Goal: Contribute content: Add original content to the website for others to see

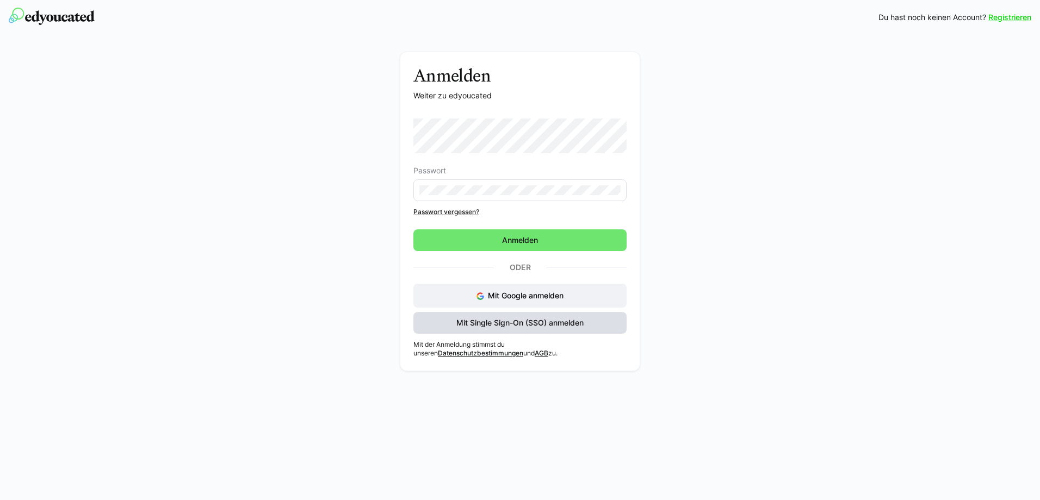
click at [546, 316] on span "Mit Single Sign-On (SSO) anmelden" at bounding box center [519, 323] width 213 height 22
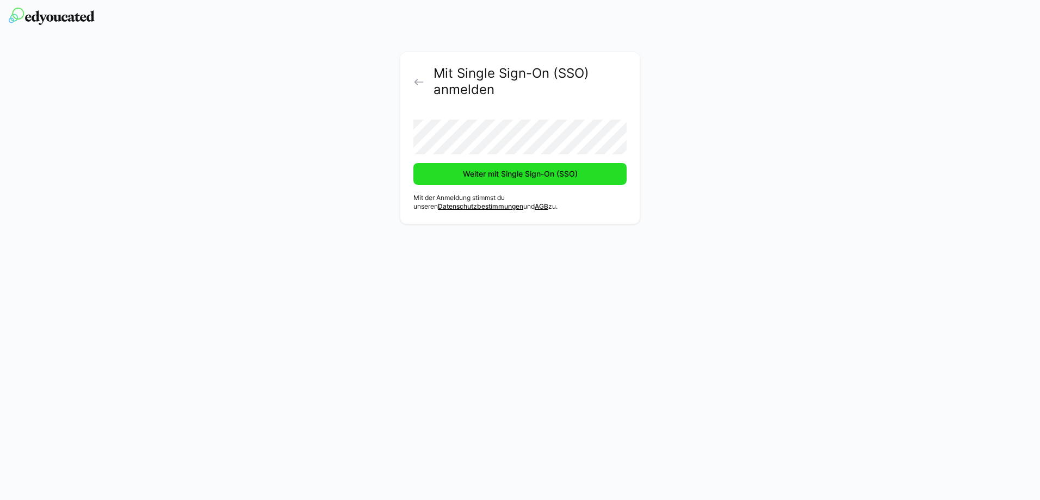
click at [526, 176] on span "Weiter mit Single Sign-On (SSO)" at bounding box center [520, 174] width 118 height 11
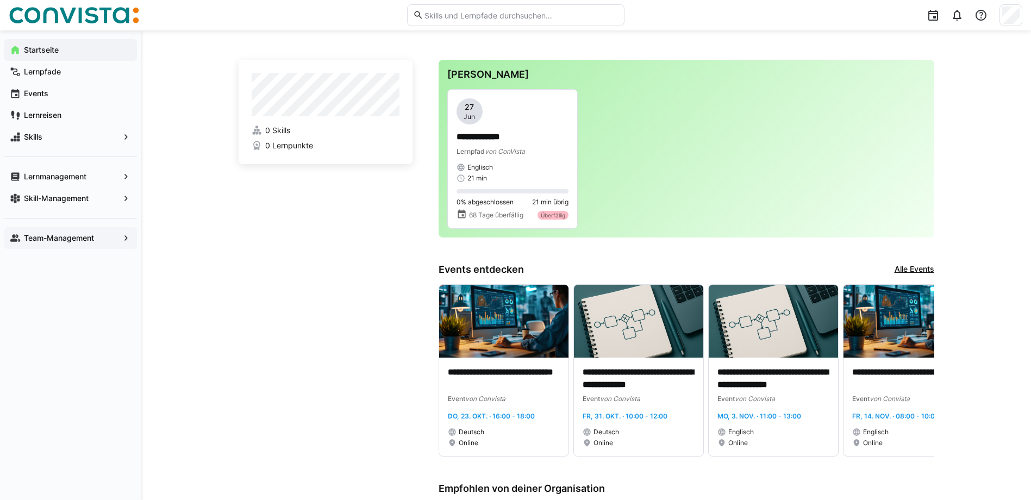
click at [126, 239] on eds-icon at bounding box center [126, 238] width 11 height 11
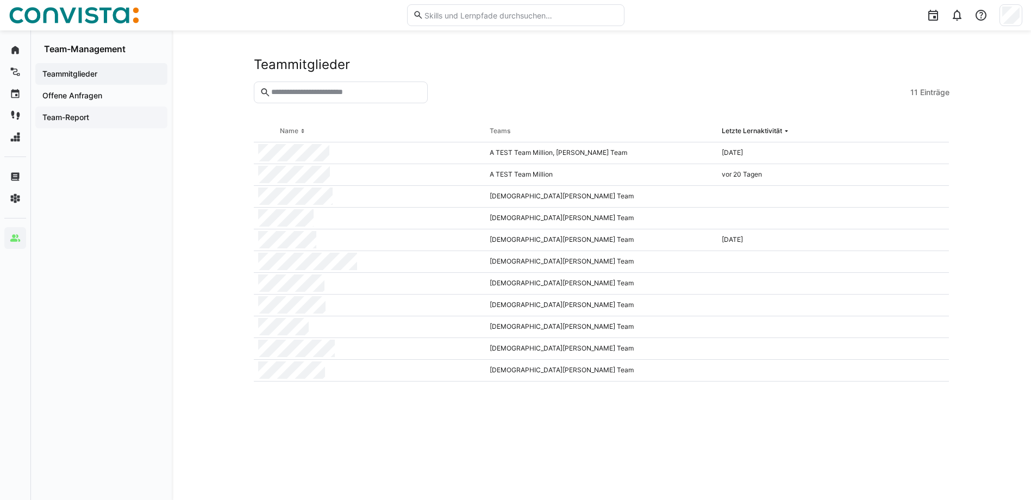
click at [0, 0] on app-navigation-label "Team-Report" at bounding box center [0, 0] width 0 height 0
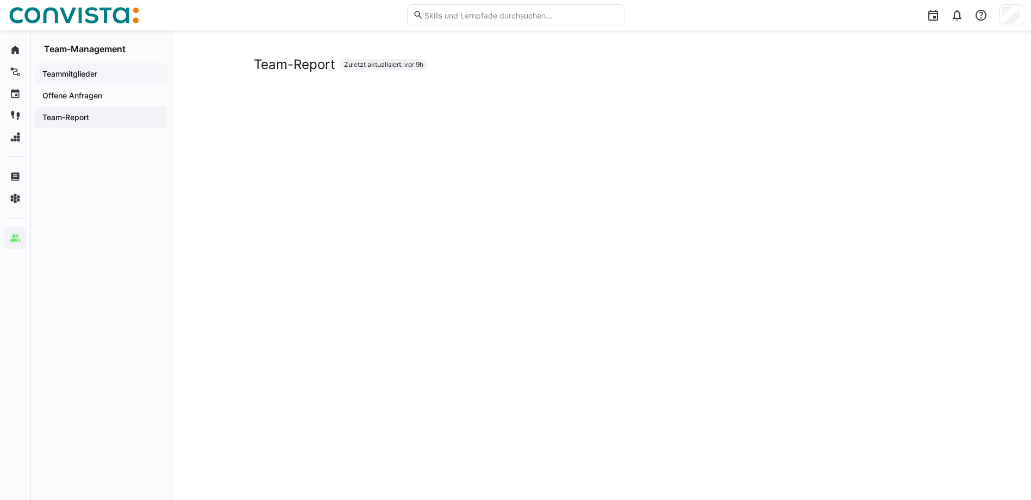
click at [0, 0] on app-navigation-label "Teammitglieder" at bounding box center [0, 0] width 0 height 0
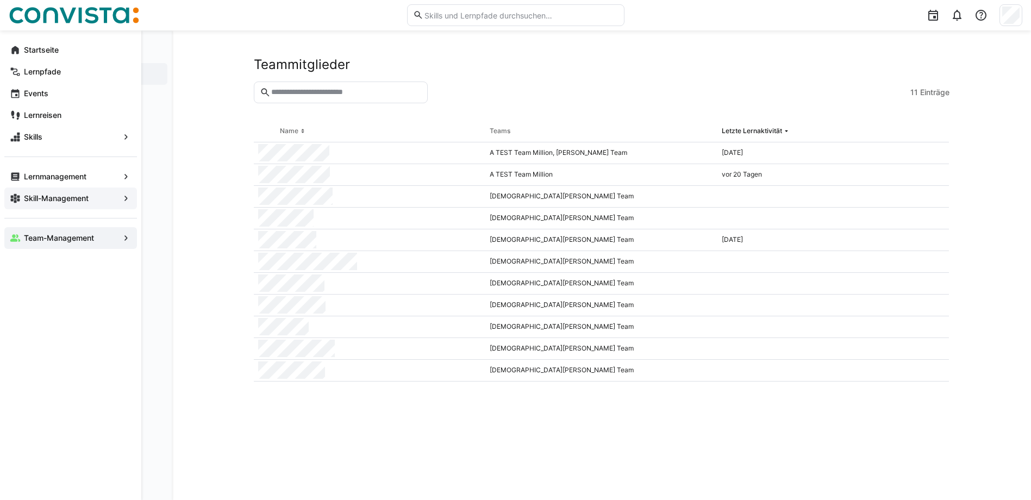
click at [0, 0] on app-navigation-label "Skill-Management" at bounding box center [0, 0] width 0 height 0
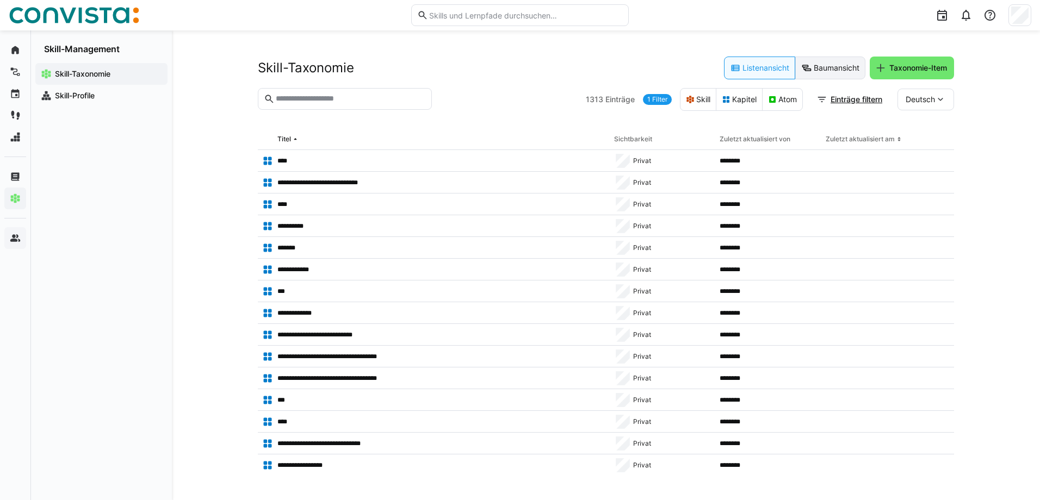
click at [834, 64] on eds-button-option "Baumansicht" at bounding box center [830, 68] width 70 height 23
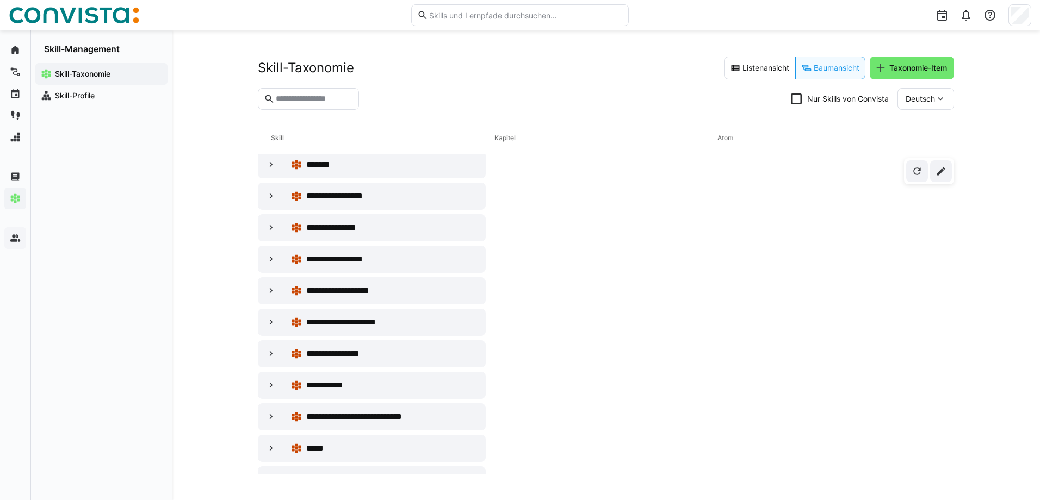
scroll to position [544, 0]
click at [302, 102] on input "text" at bounding box center [314, 99] width 78 height 10
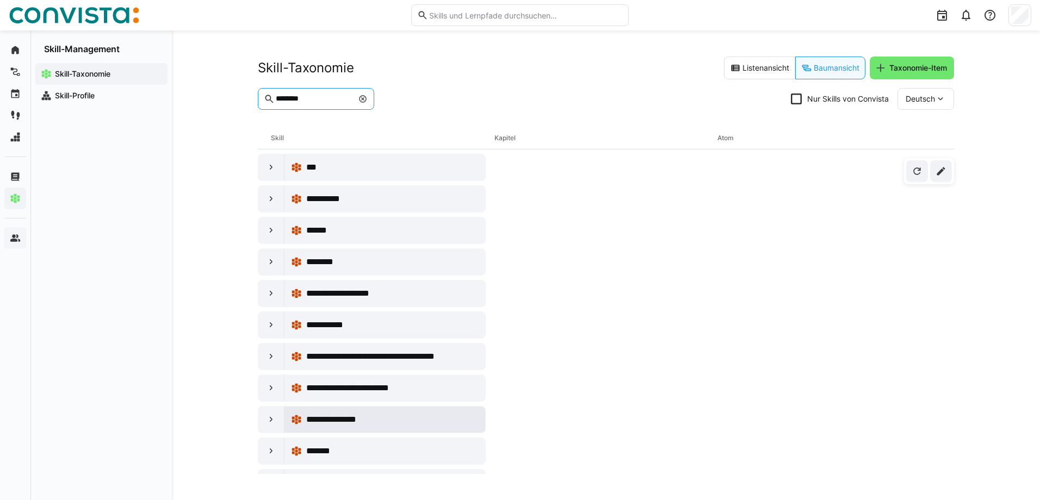
scroll to position [97, 0]
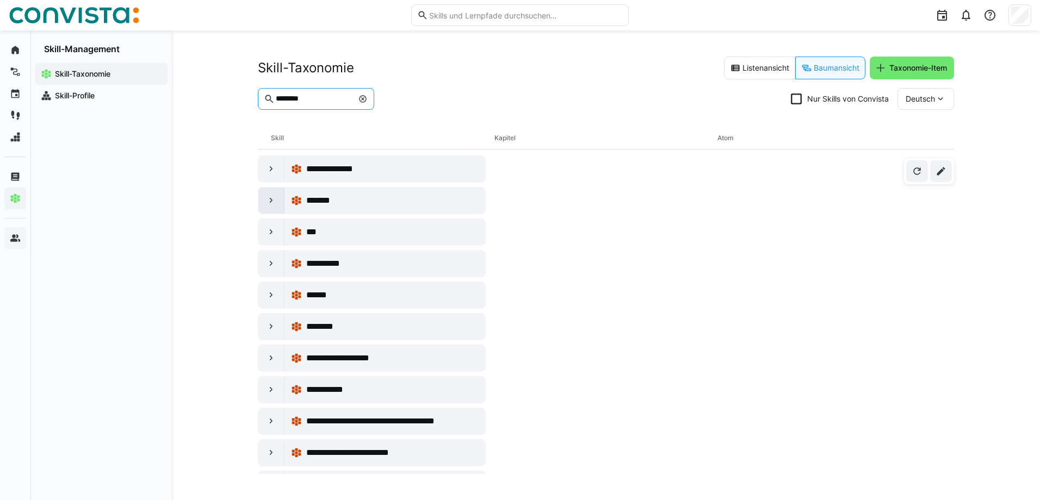
type input "********"
click at [268, 198] on eds-icon at bounding box center [271, 200] width 11 height 11
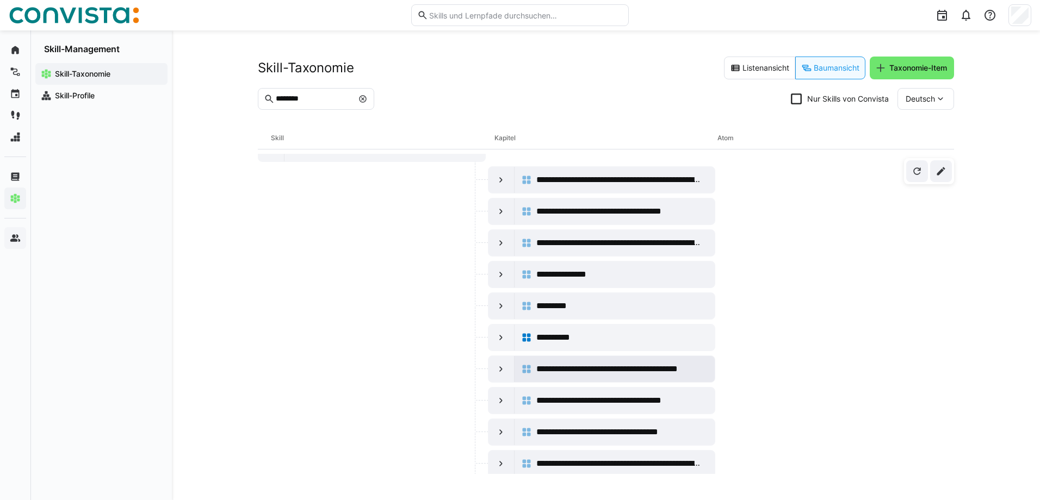
scroll to position [0, 0]
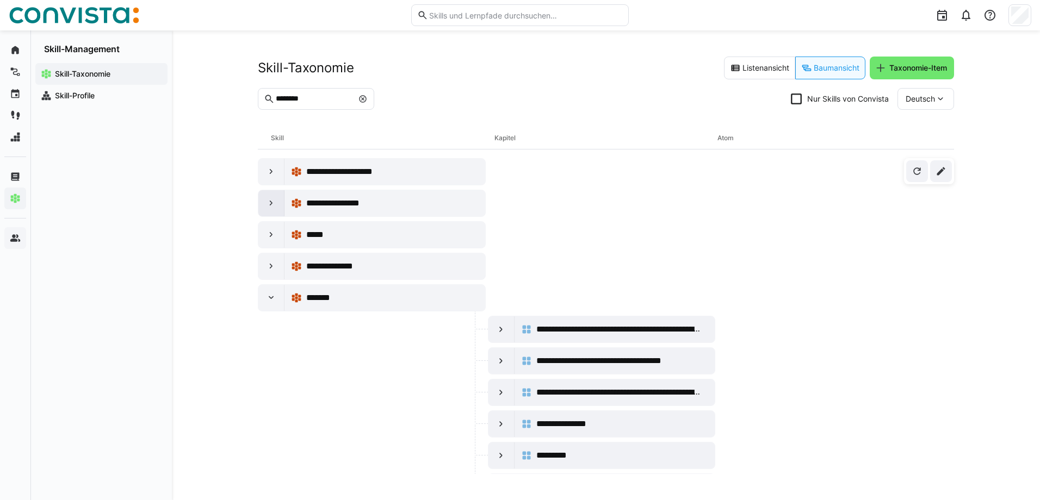
click at [268, 201] on eds-icon at bounding box center [271, 203] width 11 height 11
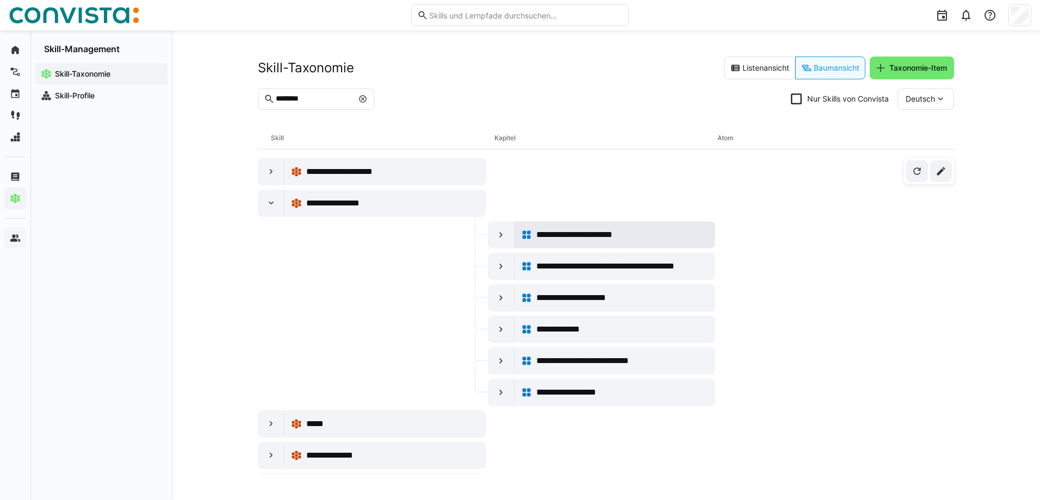
click at [598, 231] on span "**********" at bounding box center [593, 234] width 115 height 13
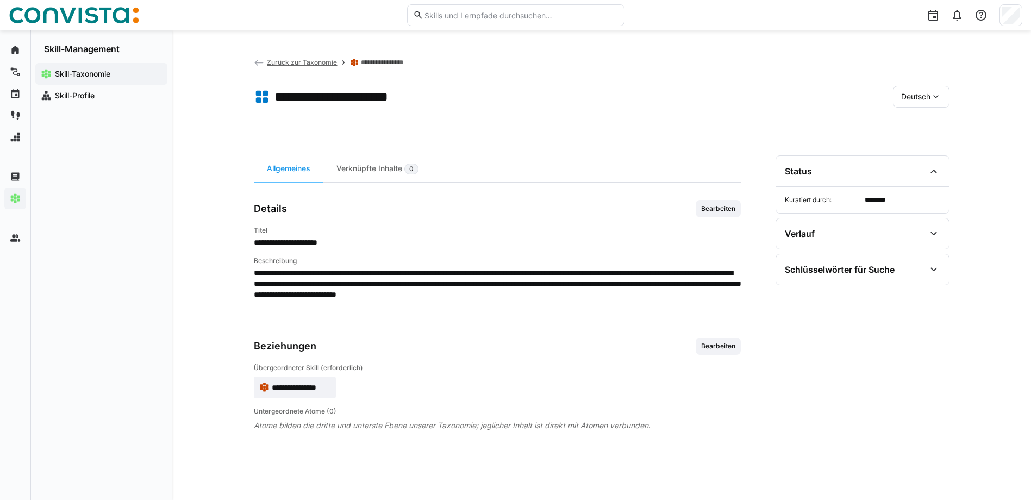
click at [925, 96] on span "Deutsch" at bounding box center [915, 96] width 29 height 11
click at [921, 126] on span "Englisch" at bounding box center [915, 125] width 29 height 11
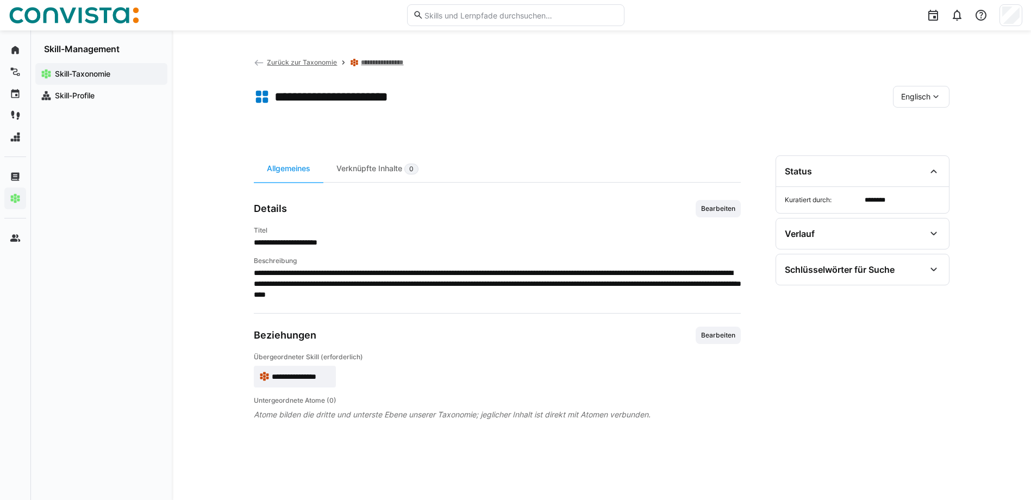
click at [923, 98] on span "Englisch" at bounding box center [915, 96] width 29 height 11
click at [924, 146] on span "Deutsch" at bounding box center [915, 148] width 29 height 11
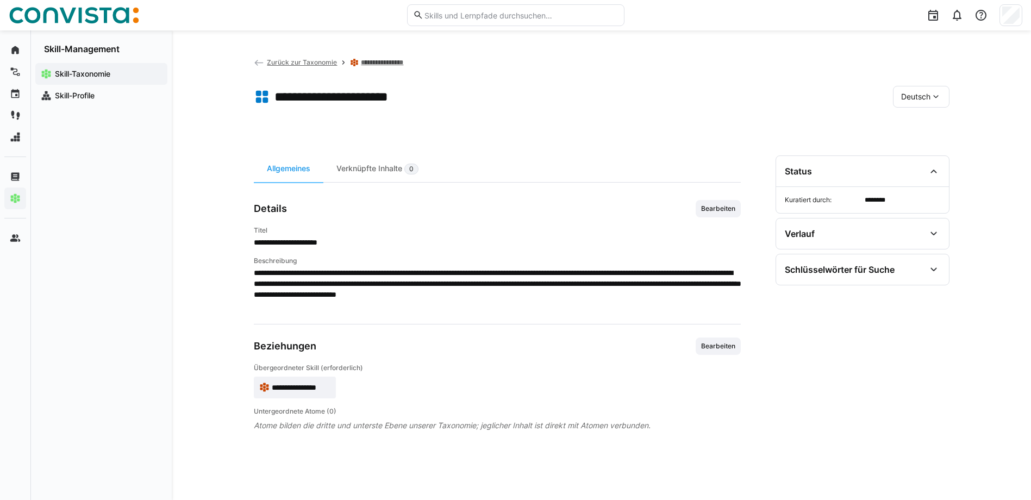
click at [388, 65] on link "**********" at bounding box center [386, 62] width 51 height 9
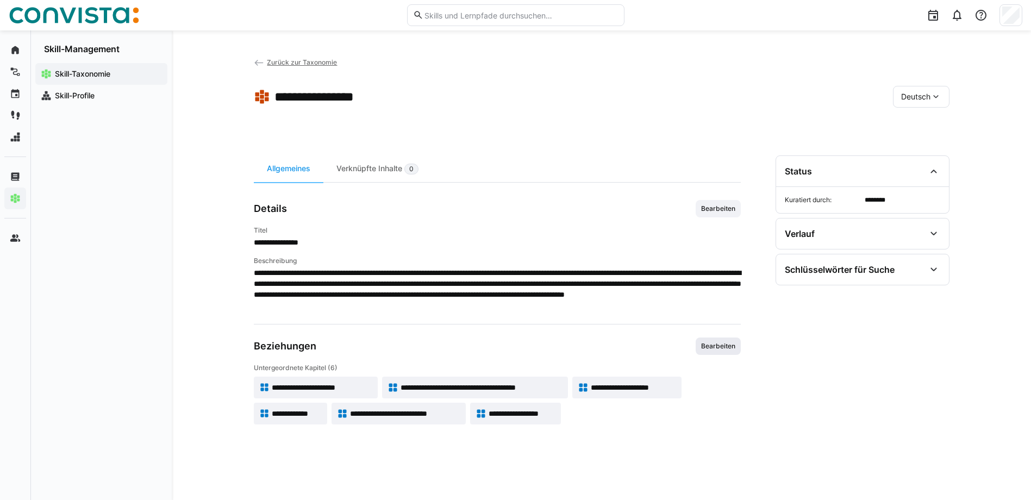
click at [716, 344] on span "Bearbeiten" at bounding box center [718, 346] width 36 height 9
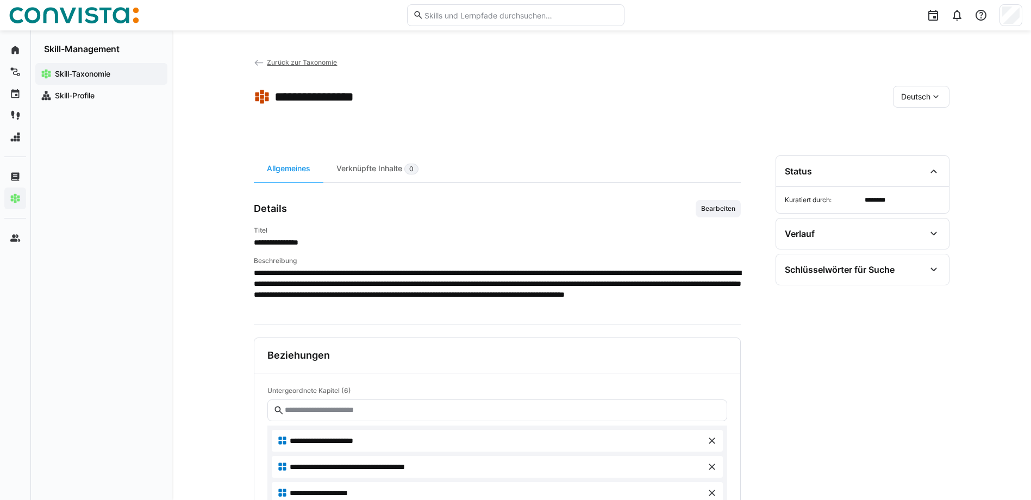
click at [312, 61] on span "Zurück zur Taxonomie" at bounding box center [302, 62] width 70 height 8
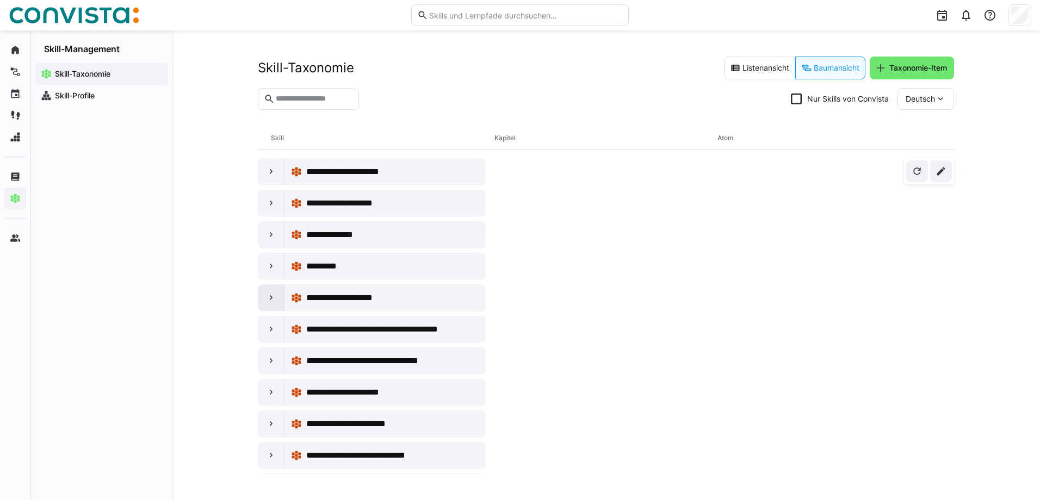
click at [270, 297] on eds-icon at bounding box center [271, 298] width 11 height 11
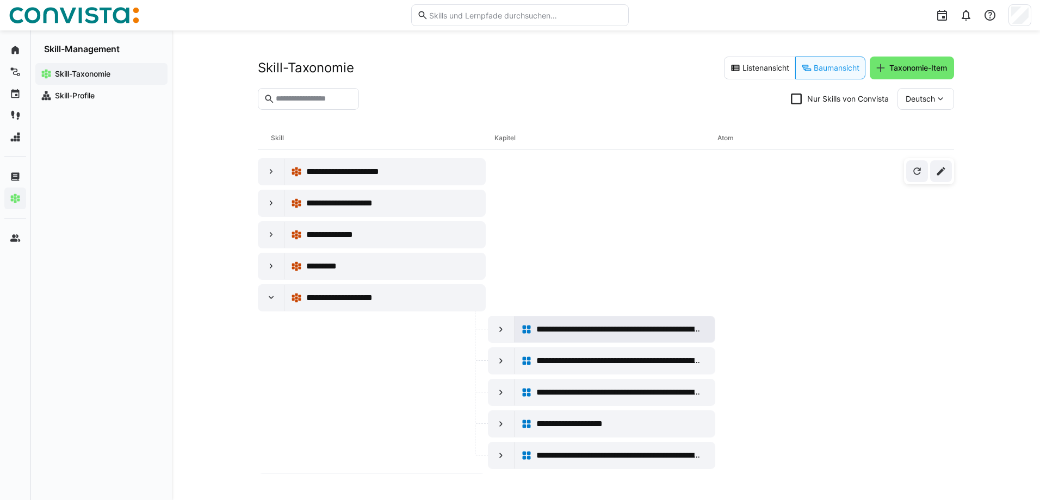
click at [582, 329] on span "**********" at bounding box center [619, 329] width 166 height 13
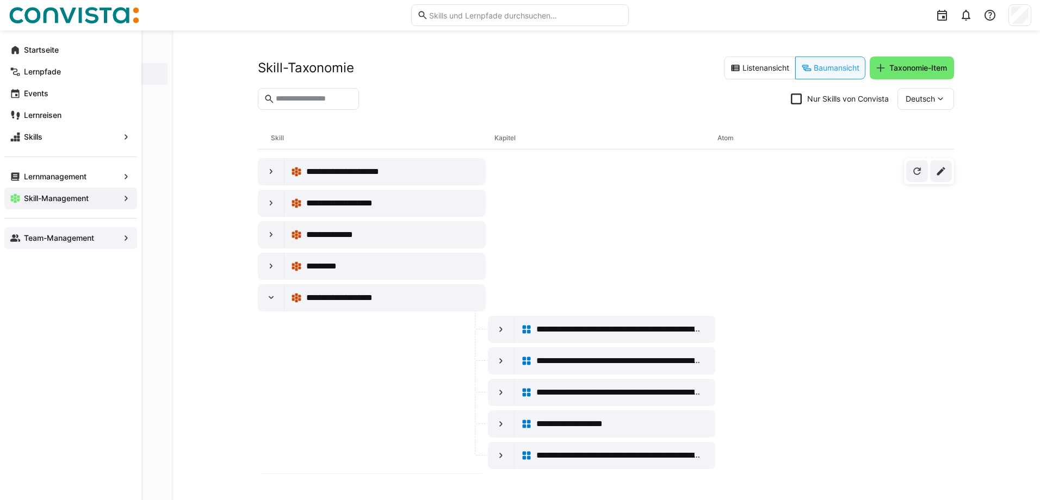
click at [0, 0] on app-navigation-label "Team-Management" at bounding box center [0, 0] width 0 height 0
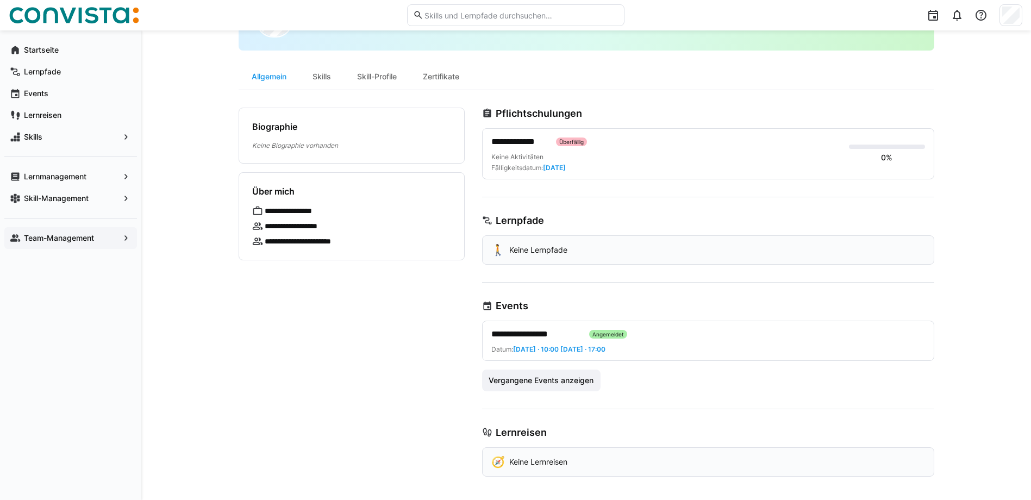
scroll to position [72, 0]
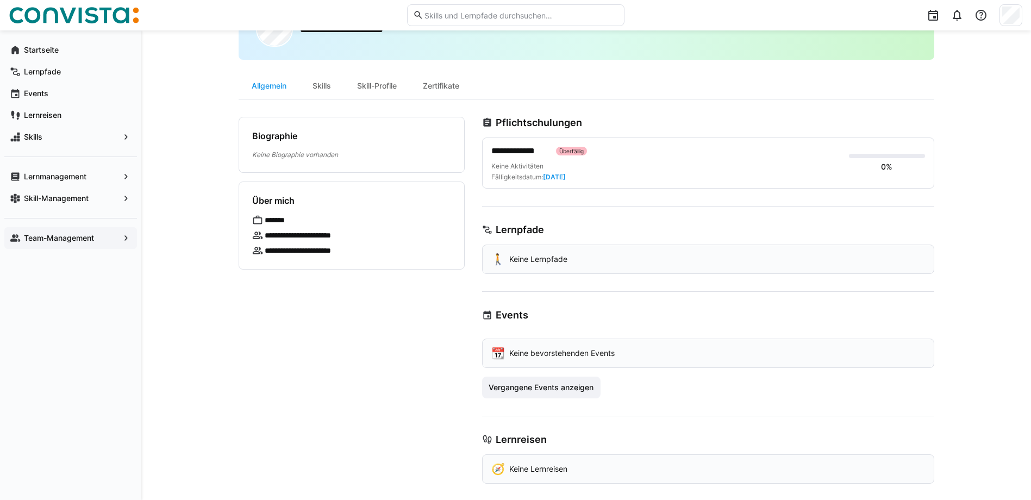
scroll to position [70, 0]
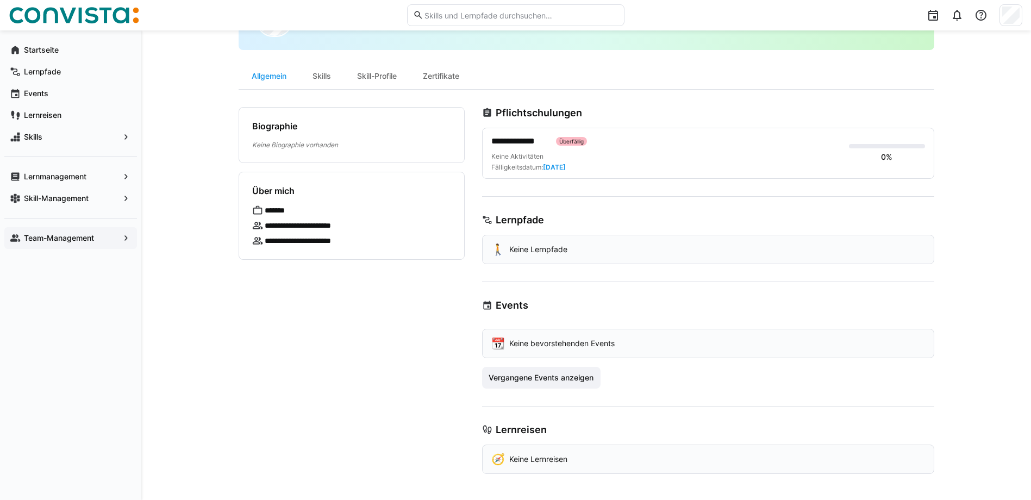
click at [0, 0] on app-navigation-label "Team-Management" at bounding box center [0, 0] width 0 height 0
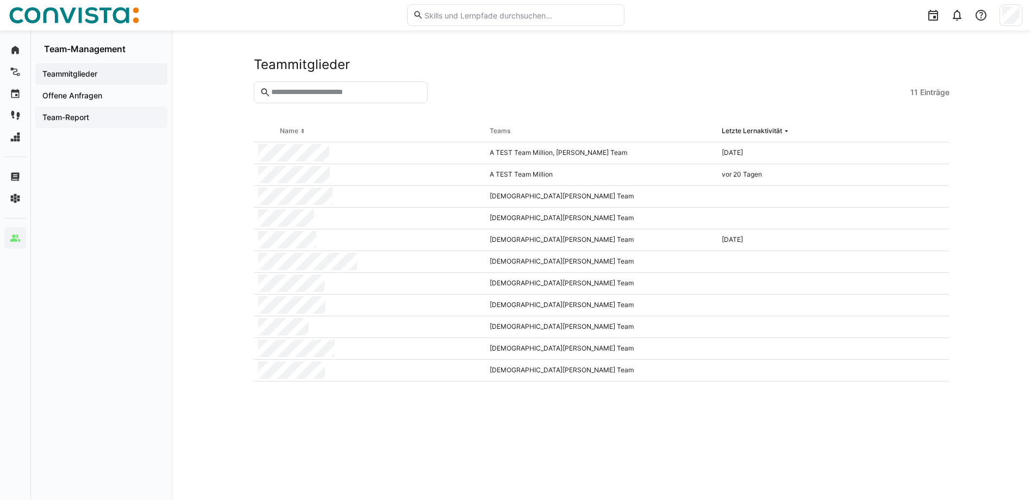
click at [0, 0] on app-navigation-label "Team-Report" at bounding box center [0, 0] width 0 height 0
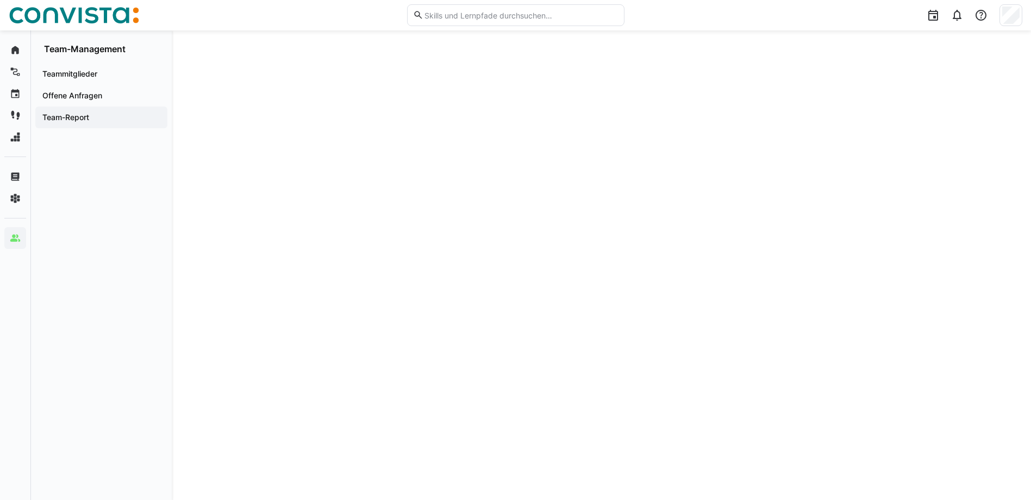
scroll to position [104, 0]
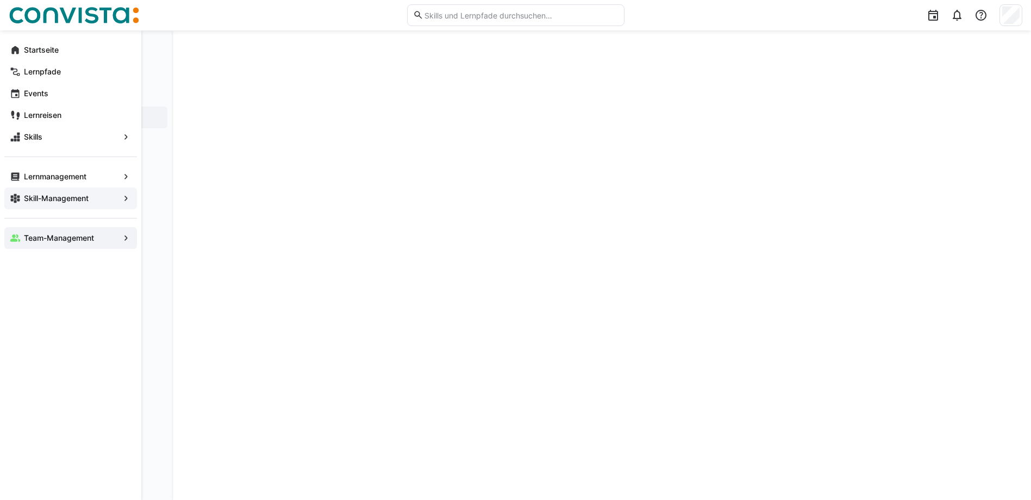
click at [60, 191] on div "Skill-Management" at bounding box center [70, 199] width 133 height 22
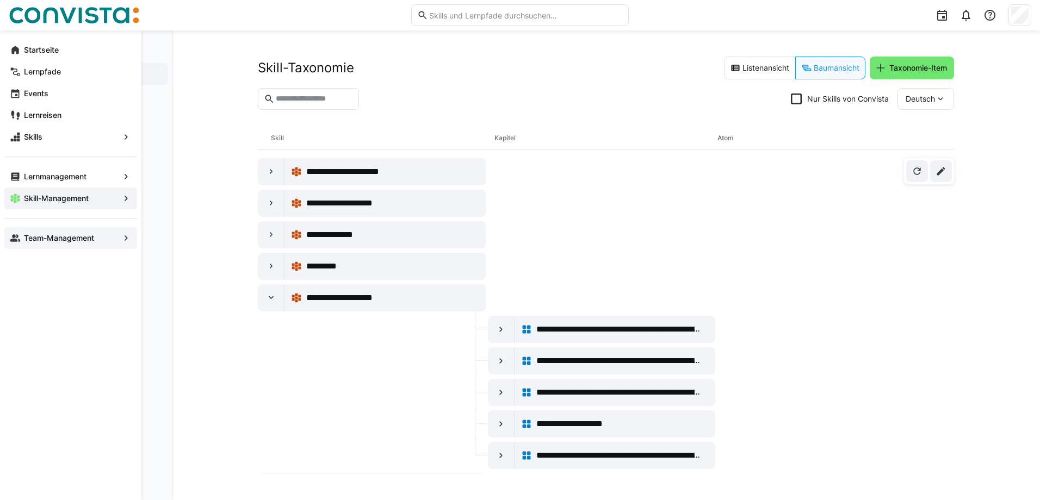
click at [47, 232] on div "Team-Management" at bounding box center [70, 238] width 133 height 22
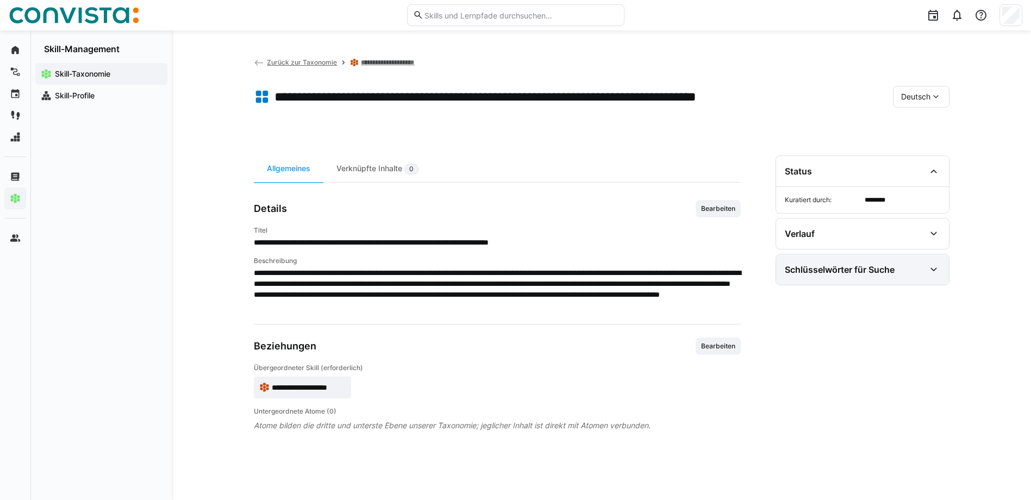
click at [935, 263] on eds-icon at bounding box center [934, 269] width 13 height 13
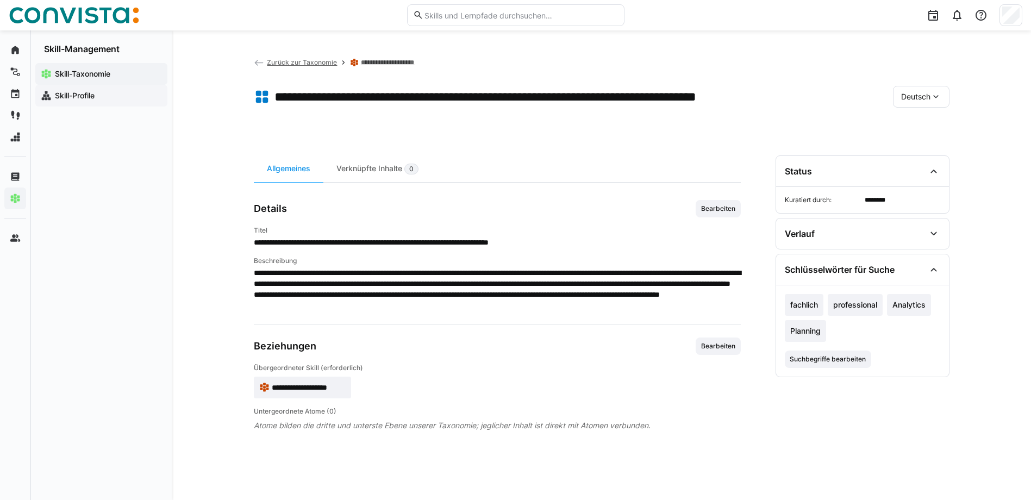
click at [0, 0] on app-navigation-label "Skill-Profile" at bounding box center [0, 0] width 0 height 0
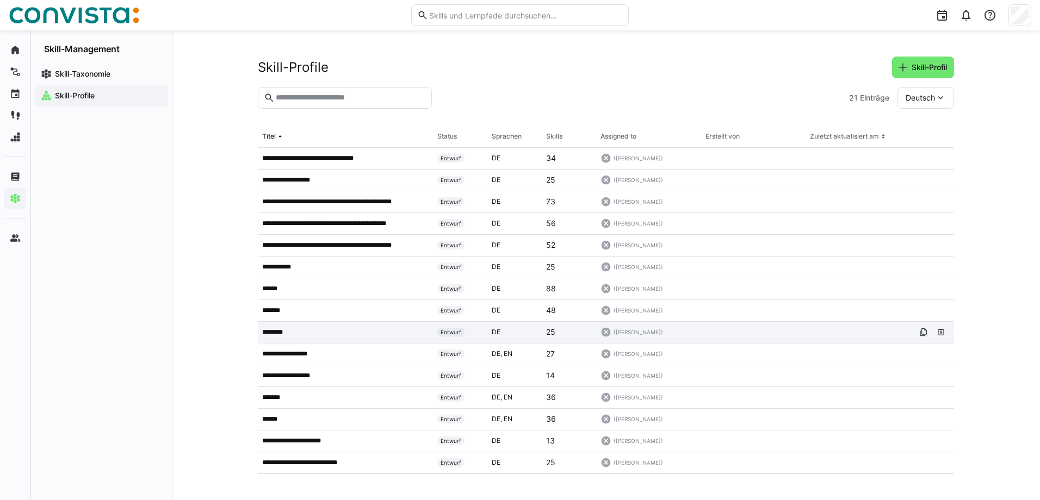
click at [277, 332] on p "********" at bounding box center [277, 332] width 31 height 9
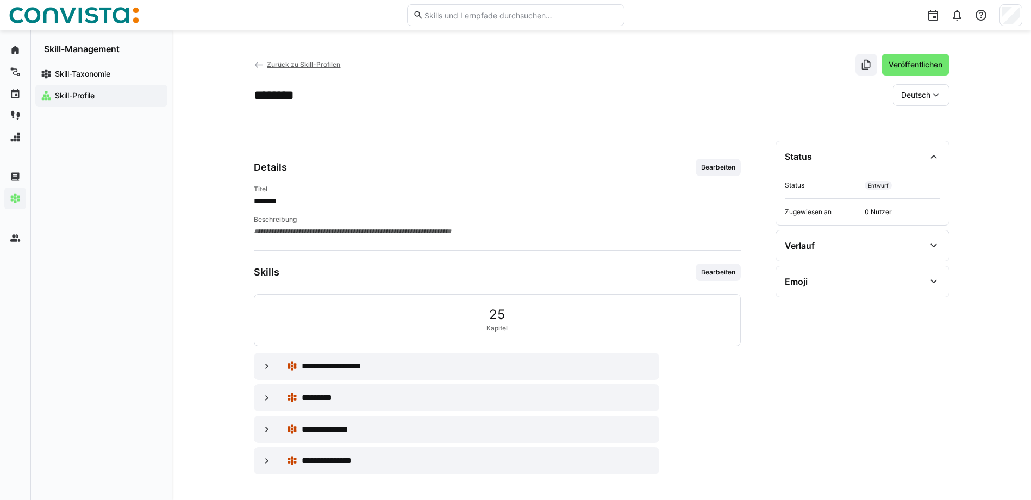
scroll to position [3, 0]
click at [265, 365] on eds-icon at bounding box center [267, 365] width 11 height 11
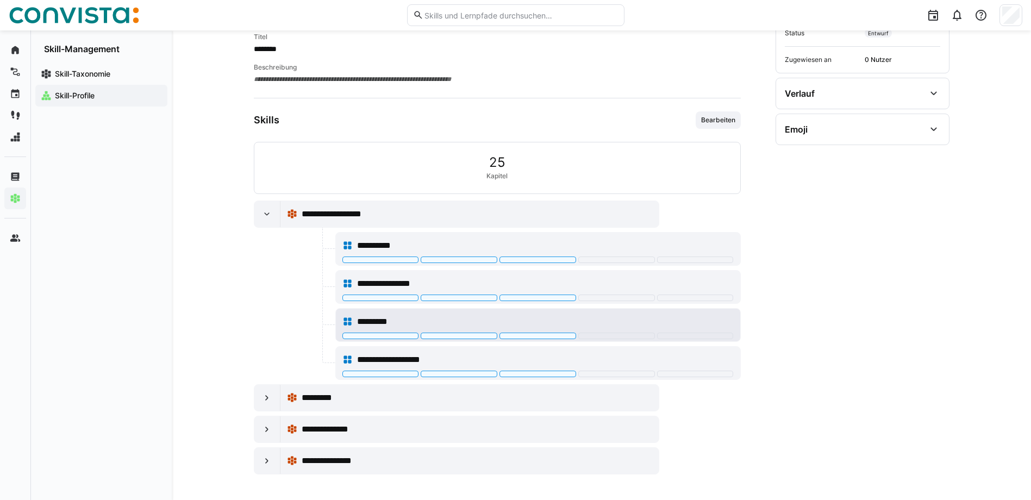
scroll to position [155, 0]
drag, startPoint x: 266, startPoint y: 212, endPoint x: 377, endPoint y: 206, distance: 111.1
click at [266, 213] on eds-icon at bounding box center [267, 213] width 11 height 11
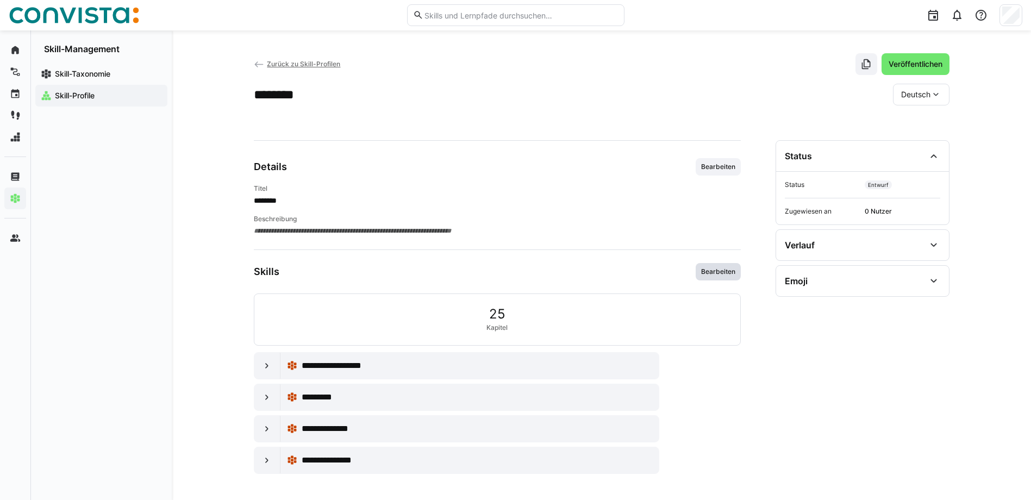
click at [712, 270] on span "Bearbeiten" at bounding box center [718, 272] width 36 height 9
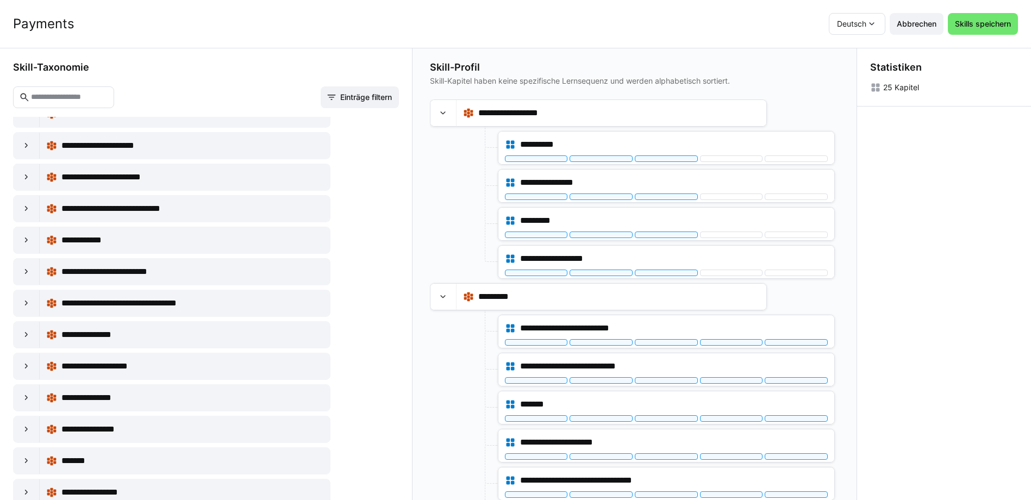
scroll to position [0, 0]
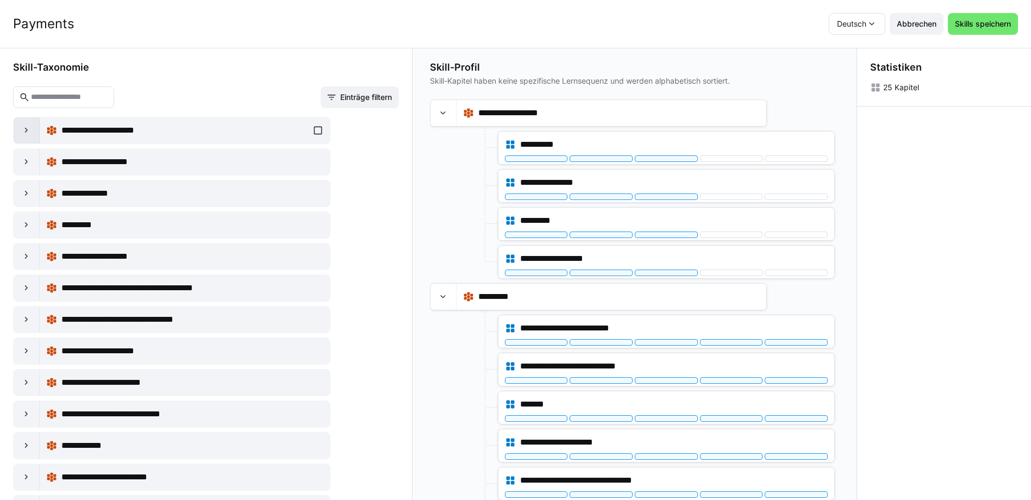
click at [22, 128] on eds-icon at bounding box center [26, 130] width 11 height 11
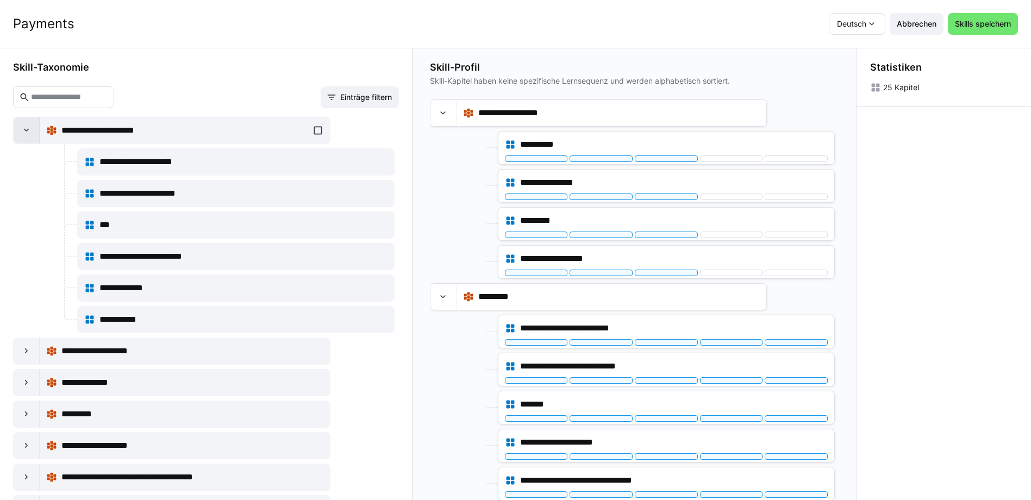
click at [21, 128] on eds-icon at bounding box center [26, 130] width 11 height 11
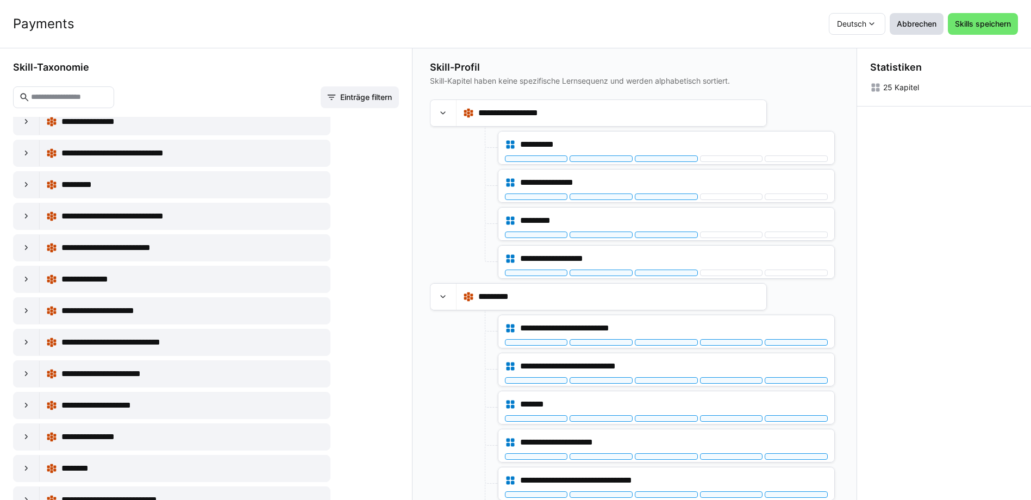
click at [928, 17] on span "Abbrechen" at bounding box center [917, 24] width 54 height 22
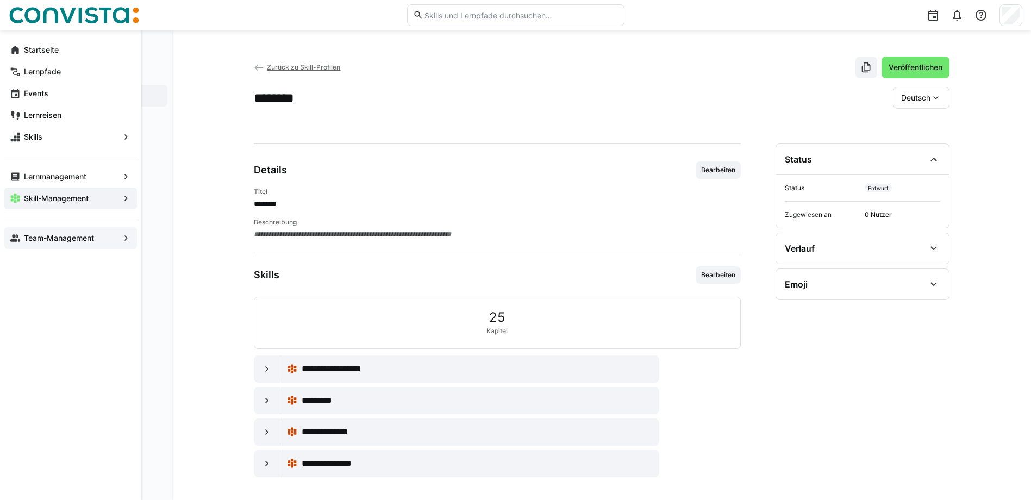
click at [125, 237] on eds-icon at bounding box center [126, 238] width 11 height 11
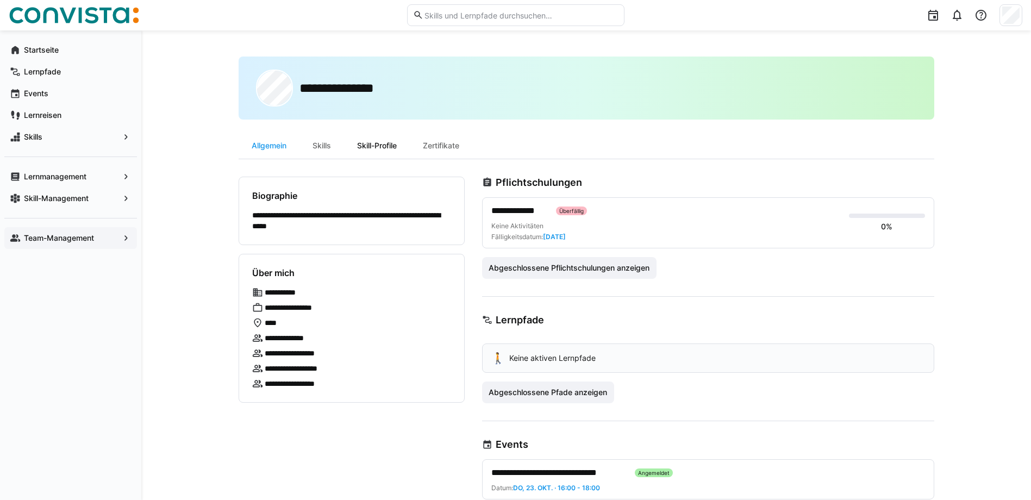
click at [372, 145] on div "Skill-Profile" at bounding box center [377, 146] width 66 height 26
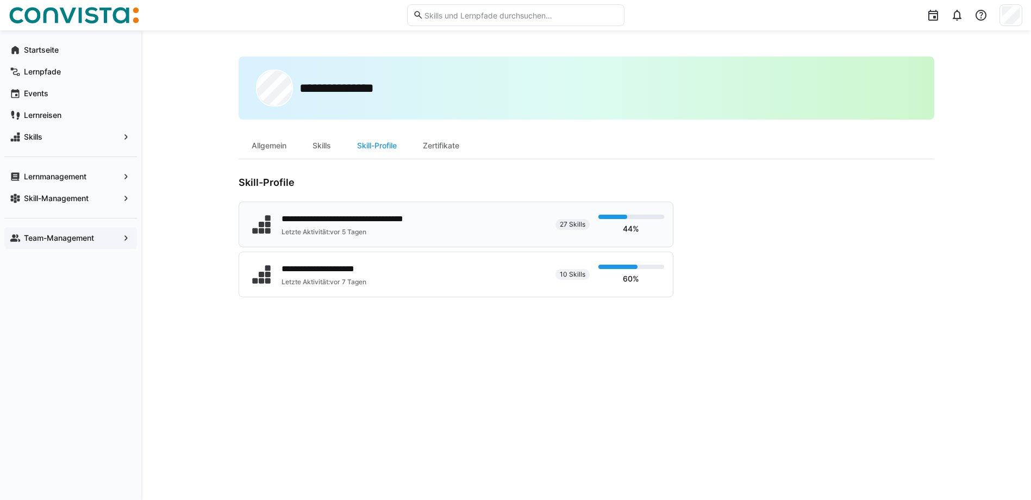
click at [335, 217] on div "**********" at bounding box center [367, 219] width 171 height 13
click at [296, 270] on div "**********" at bounding box center [334, 269] width 105 height 13
click at [451, 17] on input "text" at bounding box center [521, 15] width 195 height 10
type input "treasury"
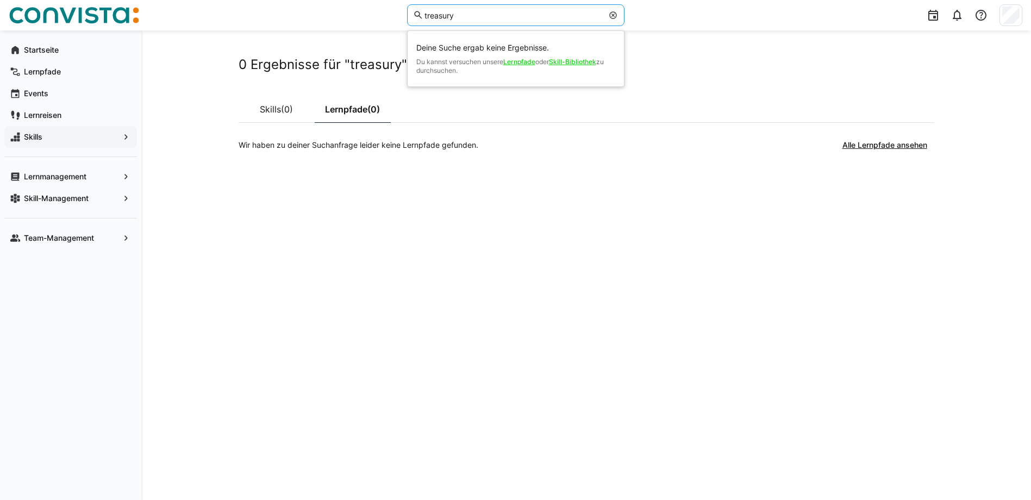
click at [0, 0] on app-navigation-label "Skills" at bounding box center [0, 0] width 0 height 0
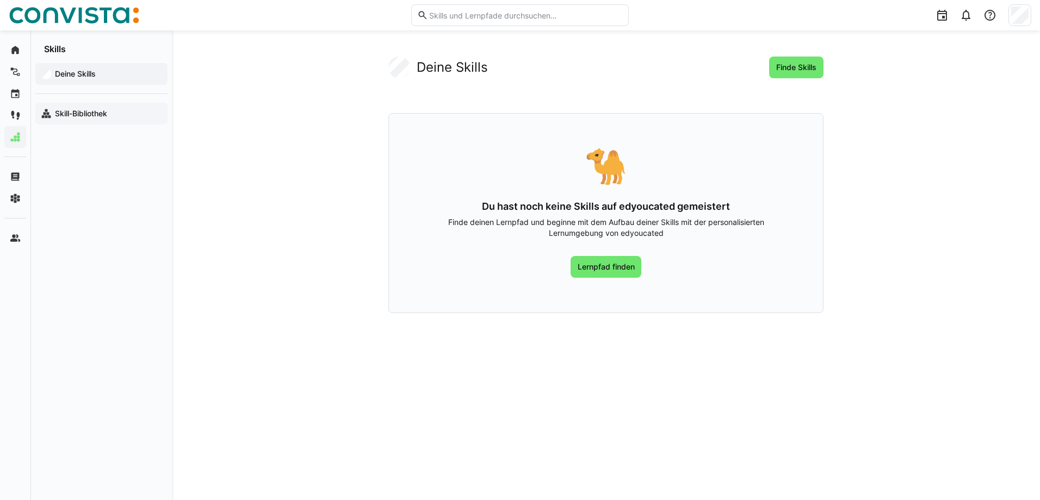
click at [0, 0] on app-navigation-label "Skill-Bibliothek" at bounding box center [0, 0] width 0 height 0
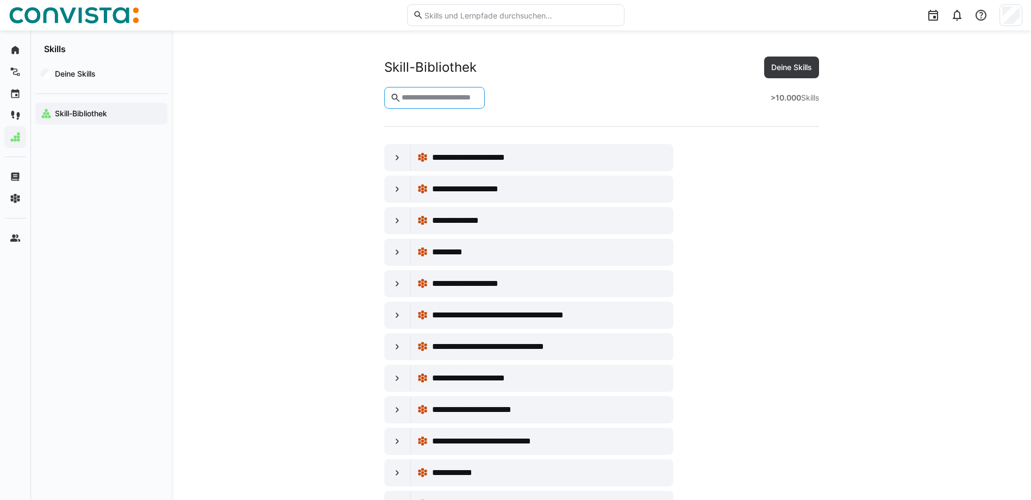
click at [432, 98] on input "text" at bounding box center [440, 98] width 78 height 10
type input "********"
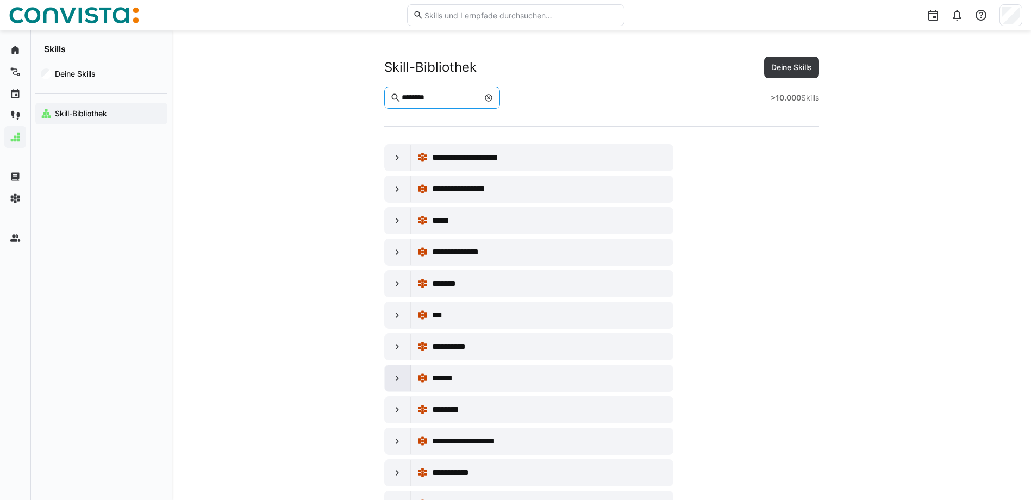
click at [397, 374] on eds-icon at bounding box center [397, 378] width 11 height 11
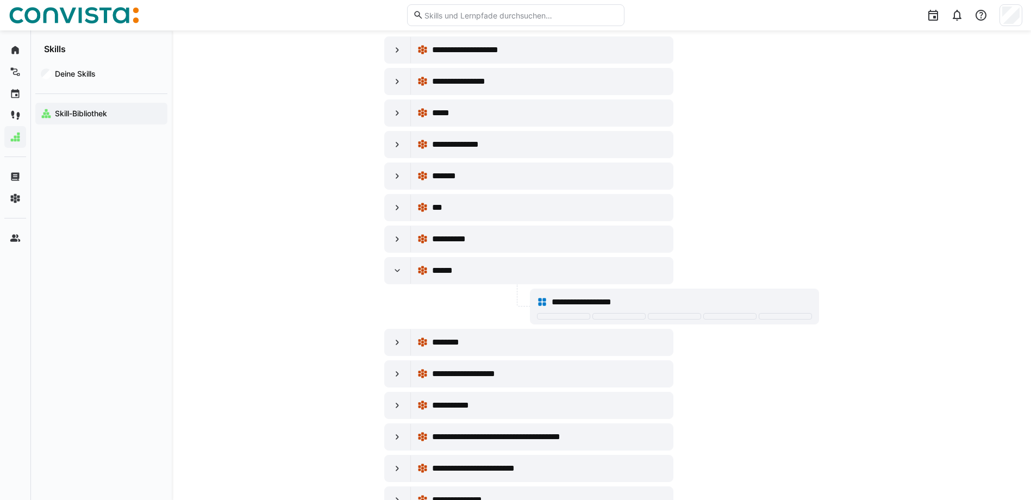
scroll to position [109, 0]
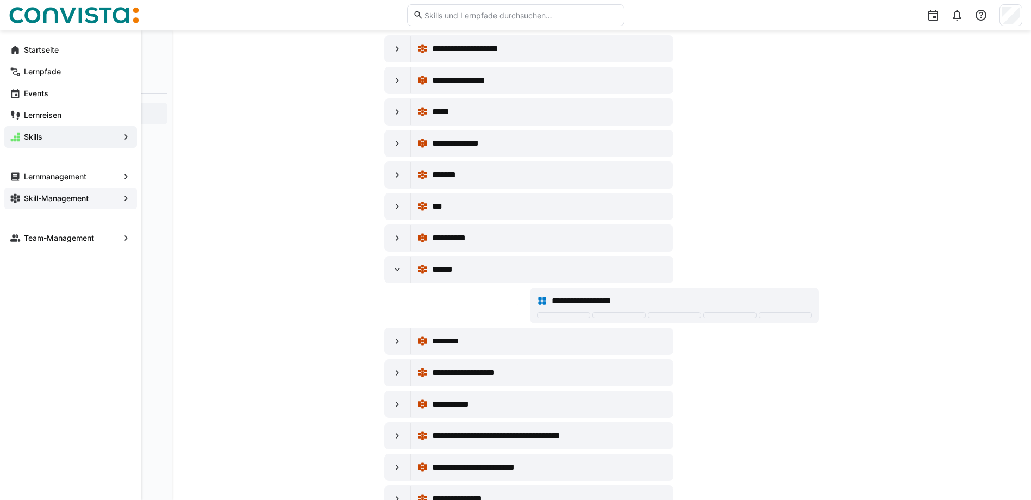
click at [0, 0] on app-navigation-label "Skill-Management" at bounding box center [0, 0] width 0 height 0
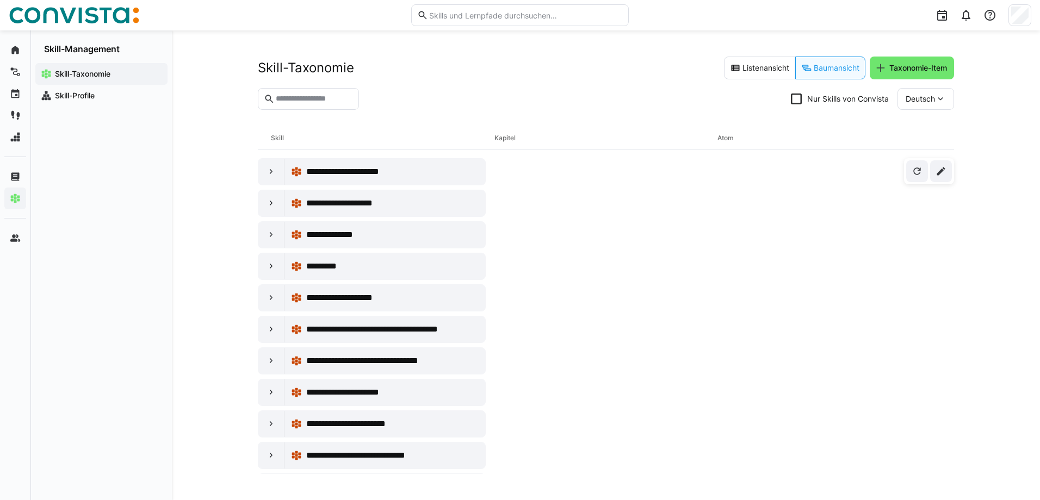
click at [315, 98] on input "text" at bounding box center [314, 99] width 78 height 10
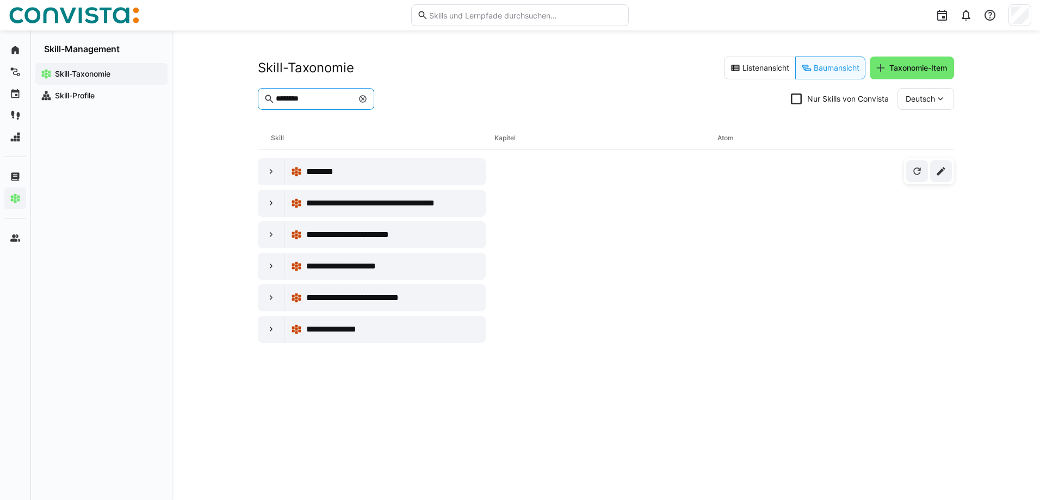
type input "********"
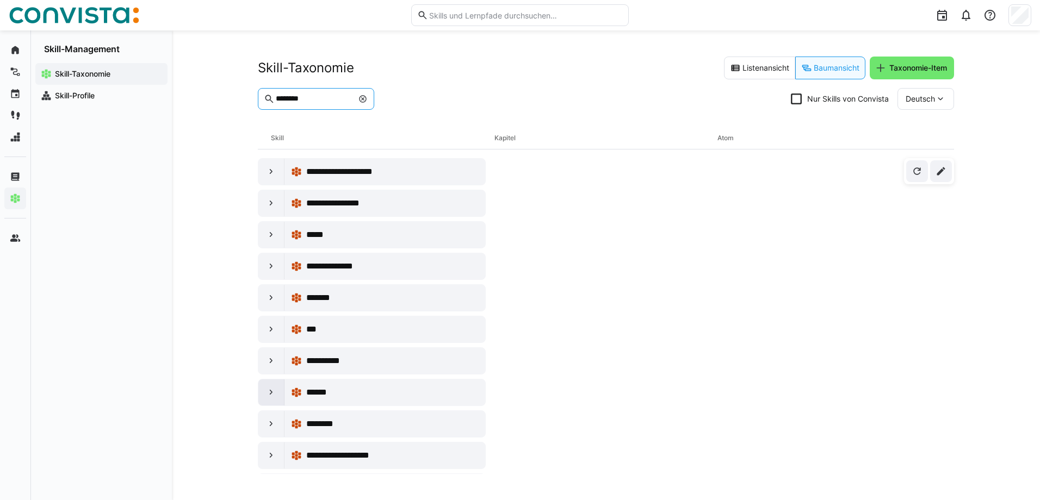
click at [266, 393] on eds-icon at bounding box center [271, 392] width 11 height 11
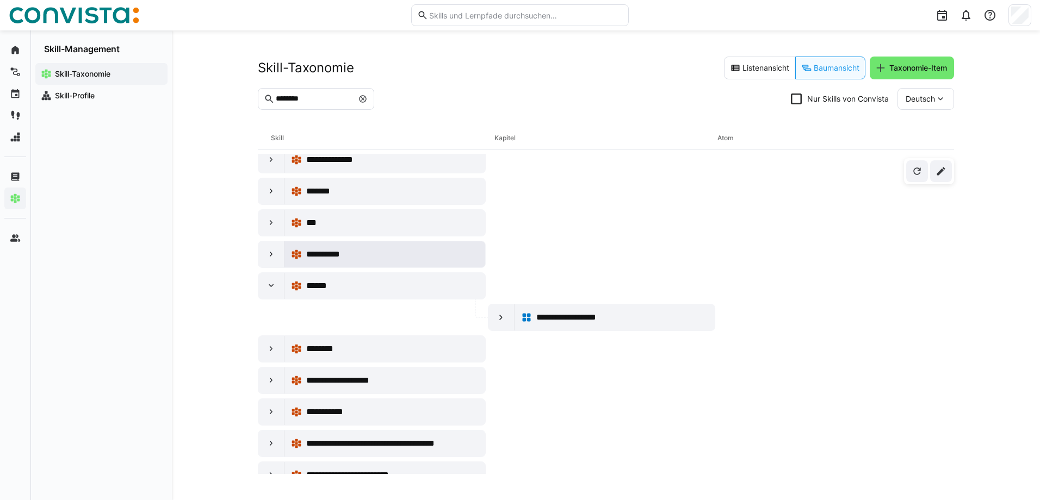
scroll to position [109, 0]
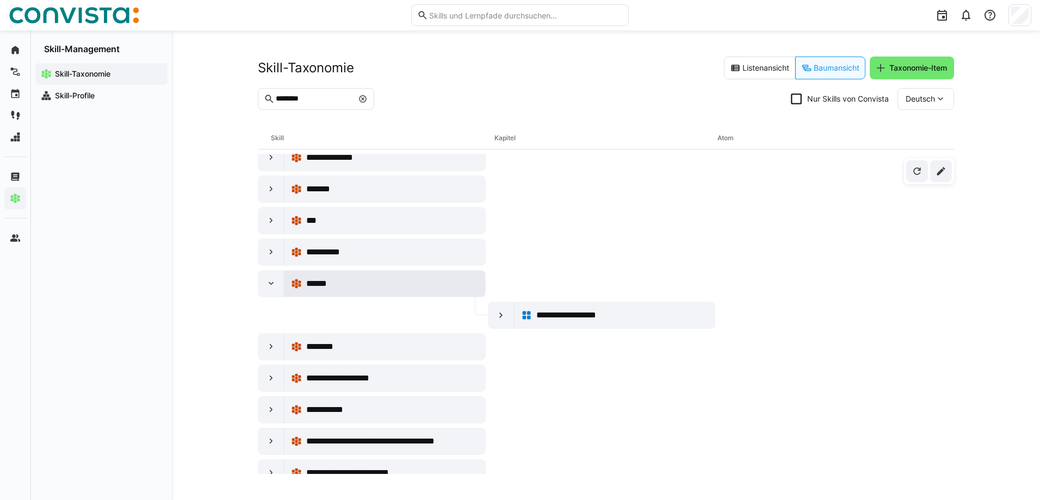
click at [347, 281] on div "******" at bounding box center [392, 283] width 172 height 13
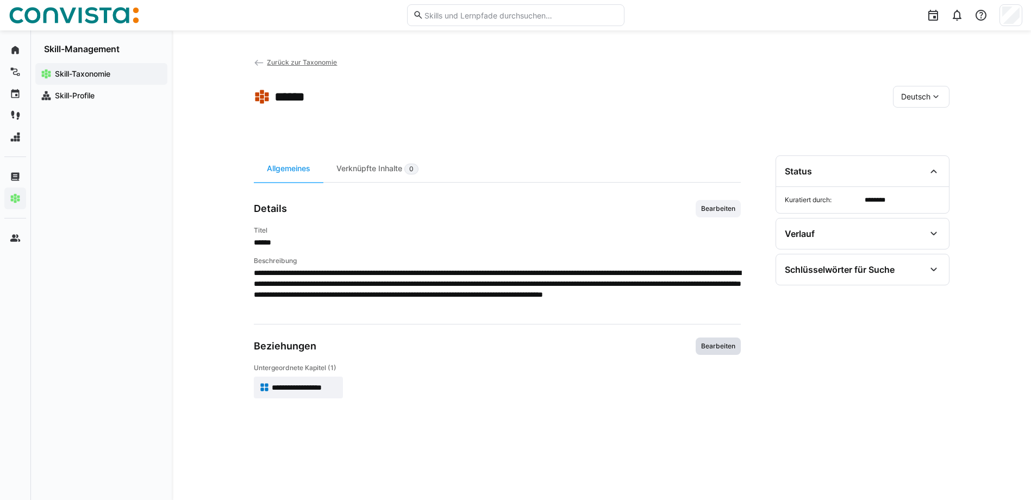
click at [710, 343] on span "Bearbeiten" at bounding box center [718, 346] width 36 height 9
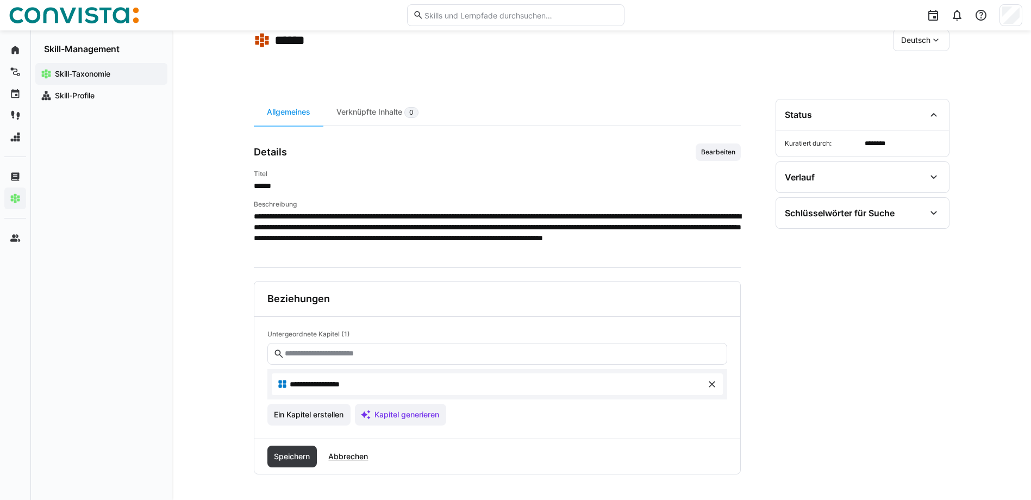
scroll to position [57, 0]
click at [297, 414] on span "Ein Kapitel erstellen" at bounding box center [308, 414] width 73 height 11
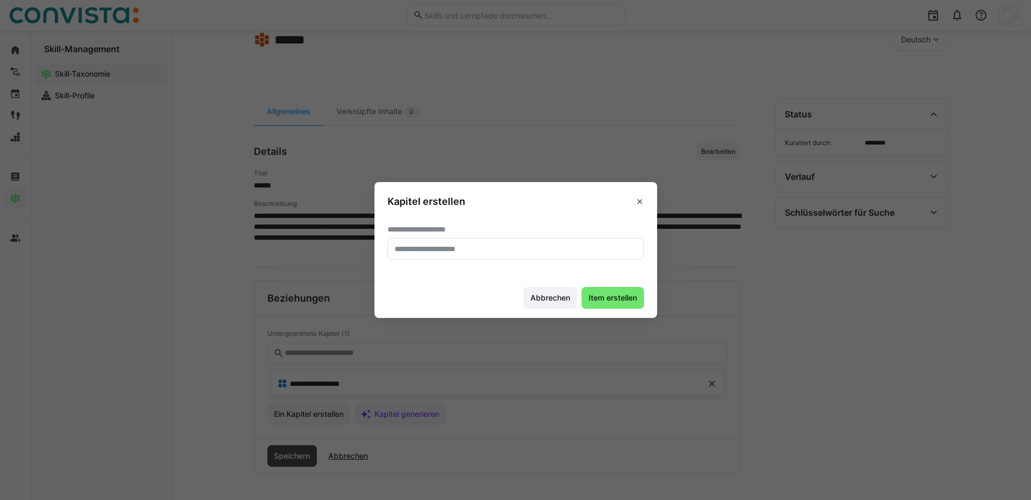
click at [443, 244] on input "text" at bounding box center [516, 249] width 245 height 10
type input "**********"
click at [627, 296] on span "Item erstellen" at bounding box center [613, 298] width 52 height 11
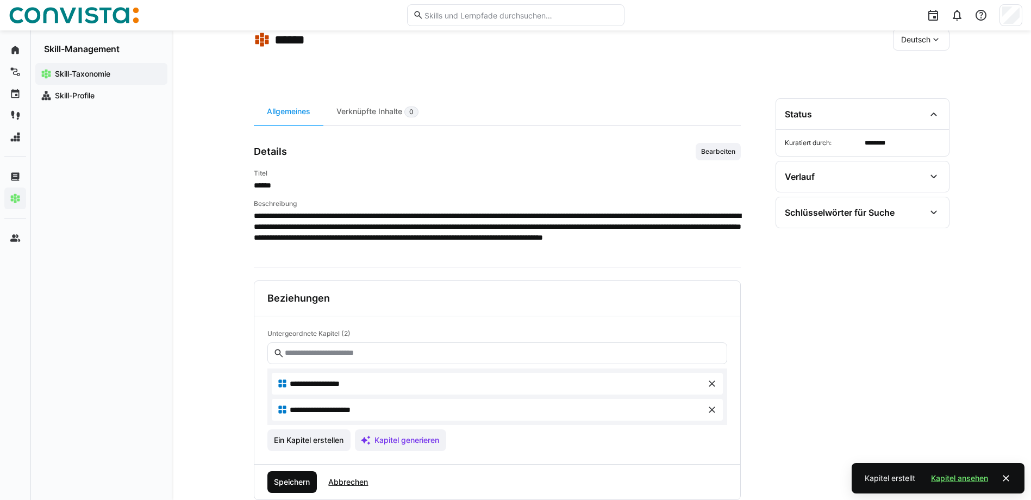
click at [288, 477] on span "Speichern" at bounding box center [291, 482] width 39 height 11
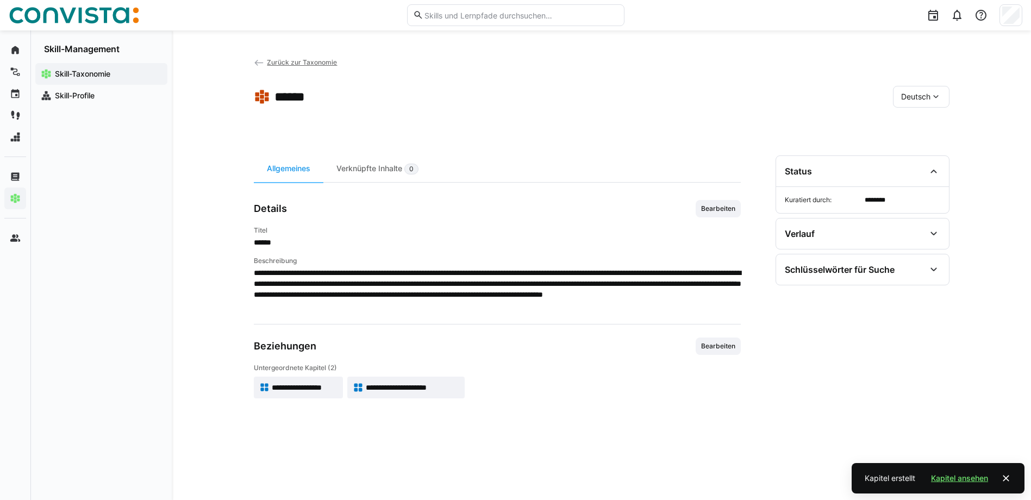
click at [416, 383] on span "**********" at bounding box center [413, 387] width 94 height 11
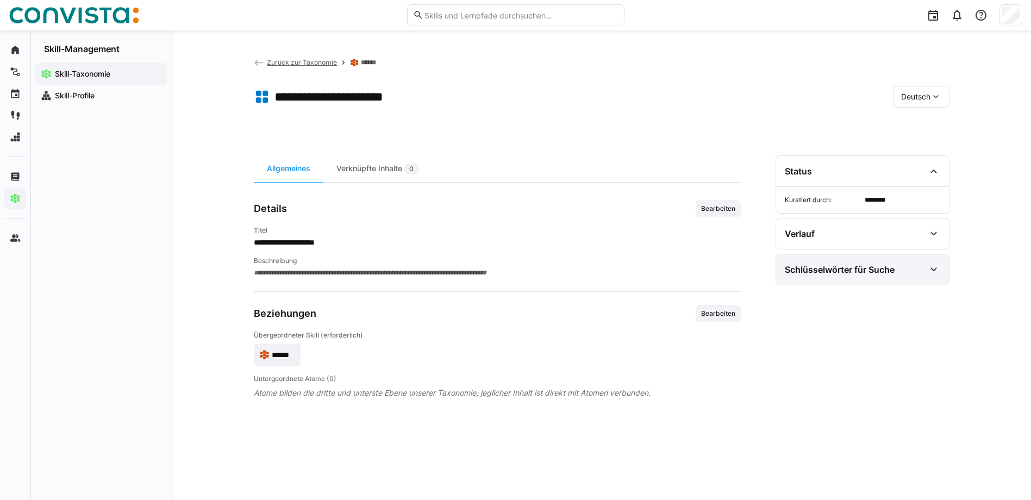
click at [931, 270] on eds-icon at bounding box center [934, 269] width 13 height 13
click at [830, 303] on div "Es wurden bisher keine Schlüsselwörter hinzugefügt." at bounding box center [862, 305] width 155 height 22
click at [818, 298] on div "Es wurden bisher keine Schlüsselwörter hinzugefügt." at bounding box center [862, 305] width 155 height 22
